Goal: Task Accomplishment & Management: Manage account settings

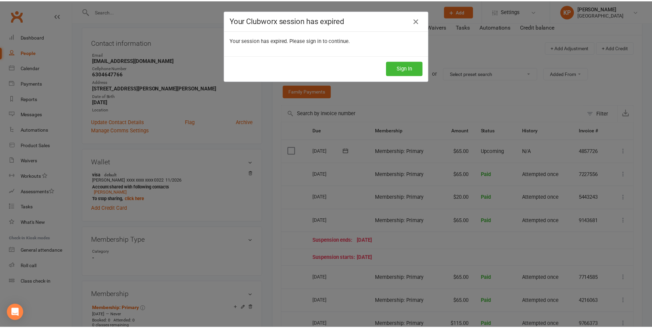
scroll to position [69, 0]
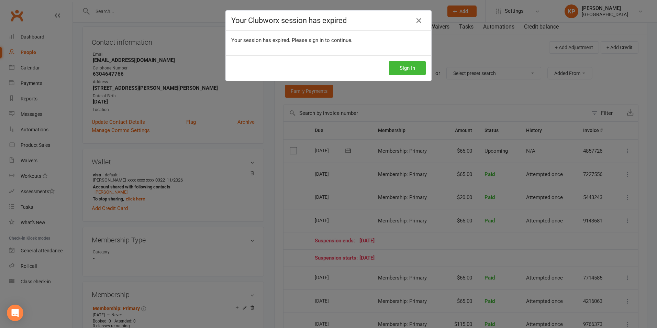
click at [135, 11] on div "Your Clubworx session has expired Your session has expired. Please sign in to c…" at bounding box center [328, 164] width 657 height 328
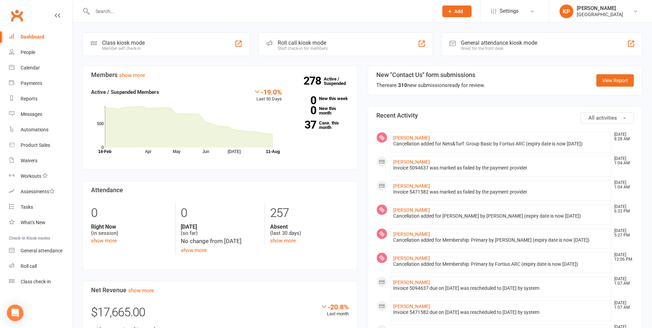
click at [113, 10] on input "text" at bounding box center [261, 12] width 343 height 10
paste input ""C:\Users\marke\OneDrive\Pictures\Camera Roll\[PERSON_NAME].jpg""
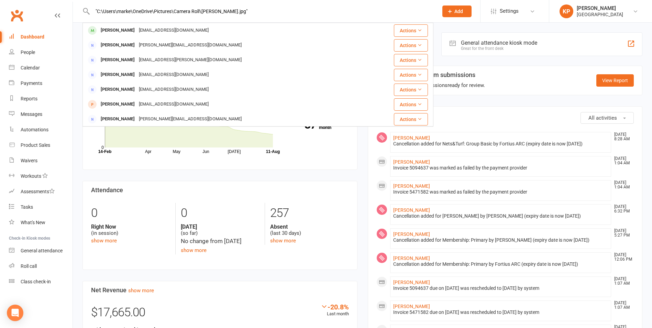
drag, startPoint x: 247, startPoint y: 10, endPoint x: 96, endPoint y: 10, distance: 151.9
click at [96, 10] on input ""C:\Users\marke\OneDrive\Pictures\Camera Roll\[PERSON_NAME].jpg"" at bounding box center [261, 12] width 343 height 10
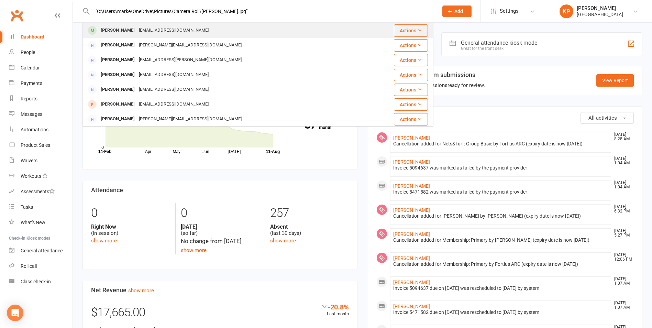
type input ""C:\Users\marke\OneDrive\Pictures\Camera Roll\[PERSON_NAME].jpg""
click at [194, 31] on div "[PERSON_NAME] [EMAIL_ADDRESS][DOMAIN_NAME]" at bounding box center [228, 30] width 291 height 14
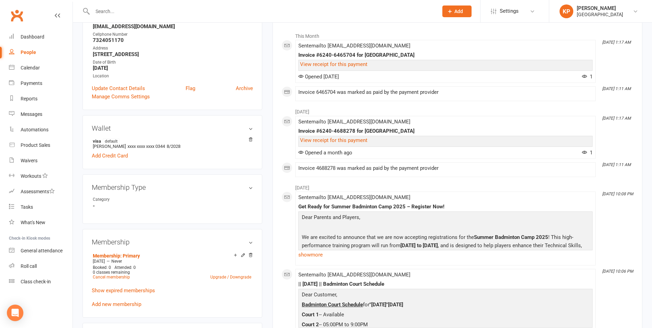
scroll to position [137, 0]
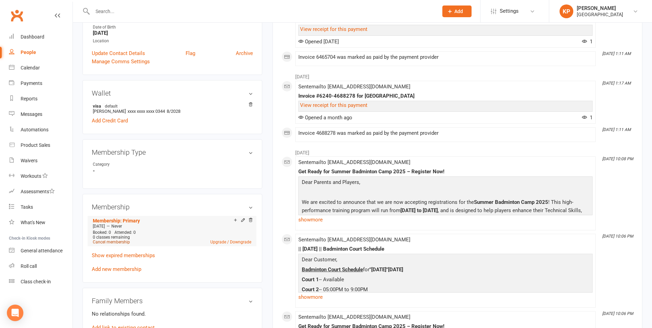
click at [119, 241] on link "Cancel membership" at bounding box center [111, 242] width 37 height 5
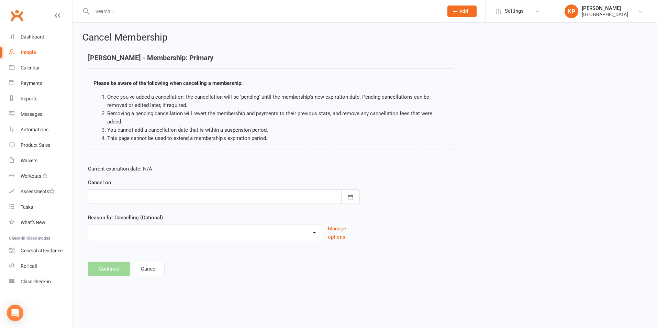
click at [250, 189] on div at bounding box center [224, 196] width 272 height 14
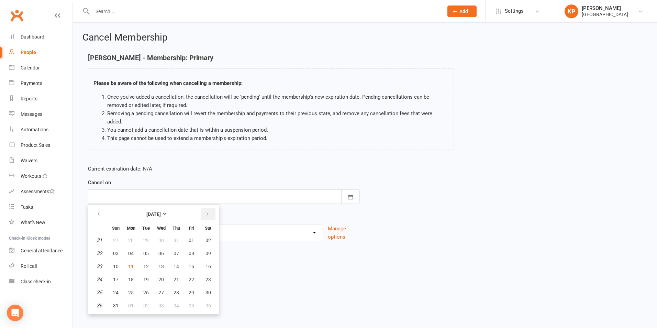
click at [209, 211] on icon "button" at bounding box center [207, 213] width 5 height 5
click at [104, 208] on button "button" at bounding box center [99, 214] width 15 height 12
click at [198, 286] on button "29" at bounding box center [191, 292] width 14 height 12
type input "[DATE]"
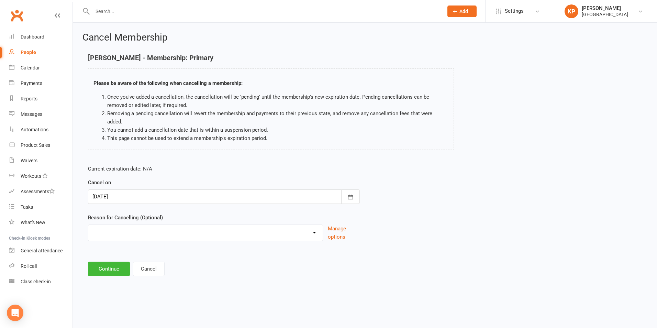
click at [196, 232] on div "Annual Membership - No longer available after [DATE] Coach Requested to cancel …" at bounding box center [205, 232] width 235 height 16
click at [197, 228] on select "Annual Membership - No longer available after [DATE] Coach Requested to cancel …" at bounding box center [205, 232] width 234 height 14
click at [88, 225] on select "Annual Membership - No longer available after [DATE] Coach Requested to cancel …" at bounding box center [205, 232] width 234 height 14
click at [177, 226] on select "Annual Membership - No longer available after [DATE] Coach Requested to cancel …" at bounding box center [205, 232] width 234 height 14
select select "6"
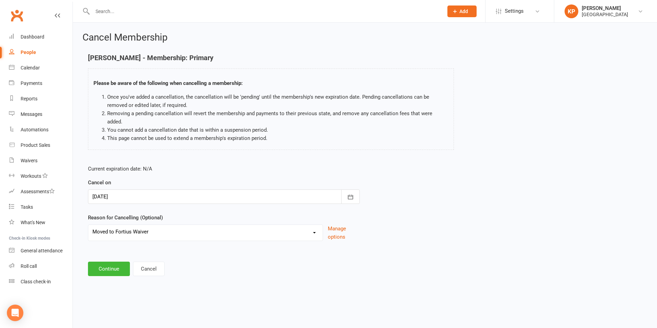
click at [88, 225] on select "Annual Membership - No longer available after [DATE] Coach Requested to cancel …" at bounding box center [205, 232] width 234 height 14
click at [121, 262] on button "Continue" at bounding box center [109, 269] width 42 height 14
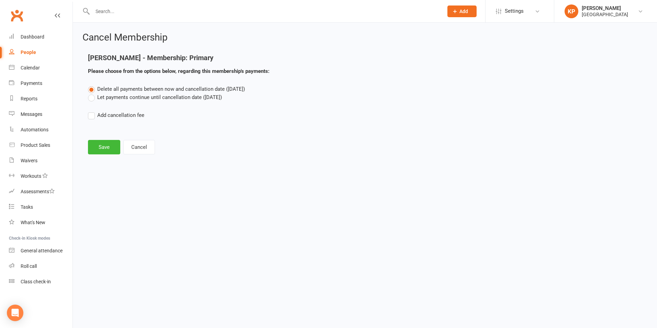
click at [137, 97] on label "Let payments continue until cancellation date ([DATE])" at bounding box center [155, 97] width 134 height 8
click at [92, 93] on input "Let payments continue until cancellation date ([DATE])" at bounding box center [90, 93] width 4 height 0
click at [111, 141] on button "Save" at bounding box center [104, 147] width 32 height 14
